Goal: Find specific page/section: Find specific page/section

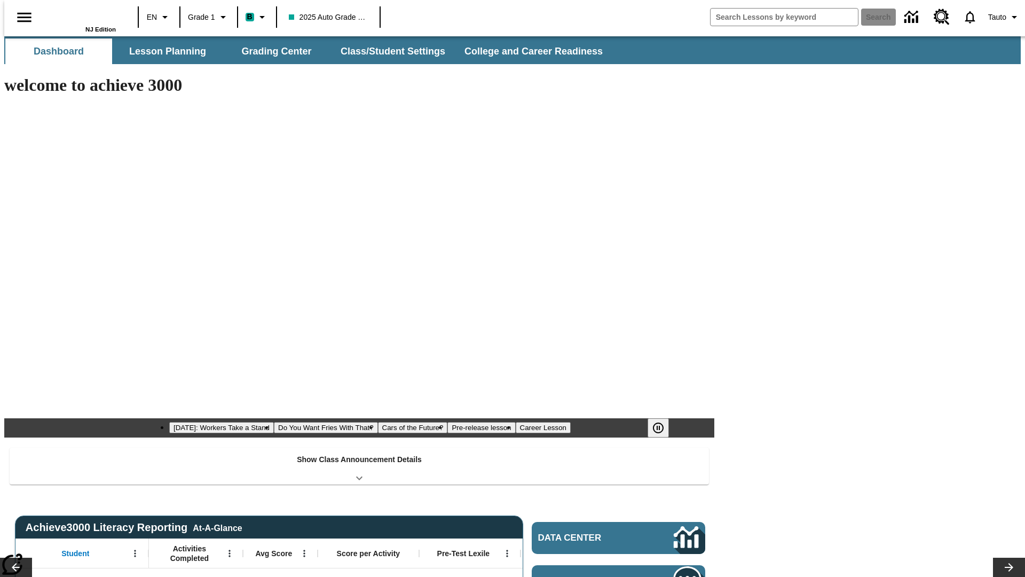
type input "-1"
click at [163, 51] on button "Lesson Planning" at bounding box center [167, 51] width 107 height 26
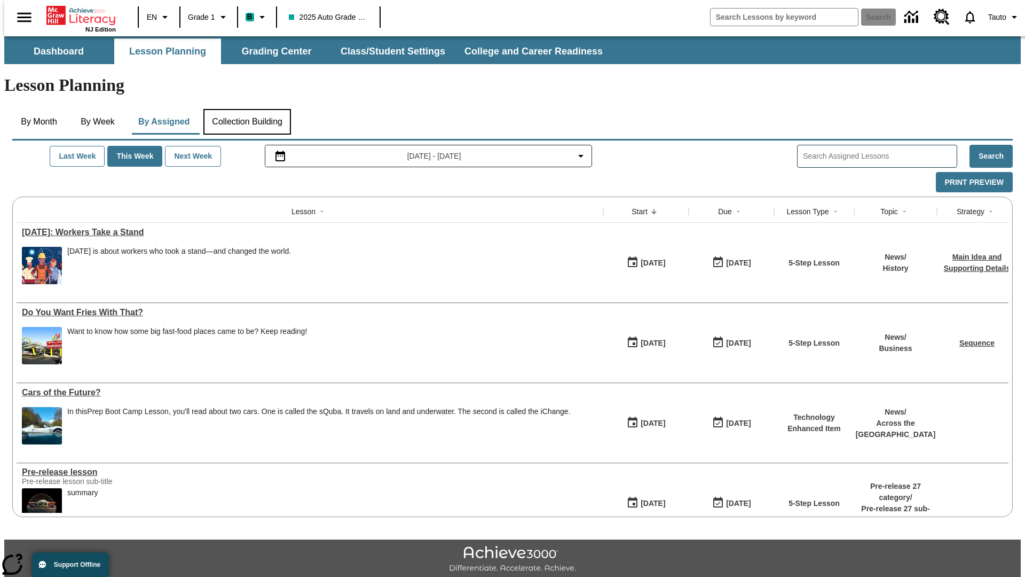
click at [247, 109] on button "Collection Building" at bounding box center [247, 122] width 88 height 26
